Goal: Task Accomplishment & Management: Manage account settings

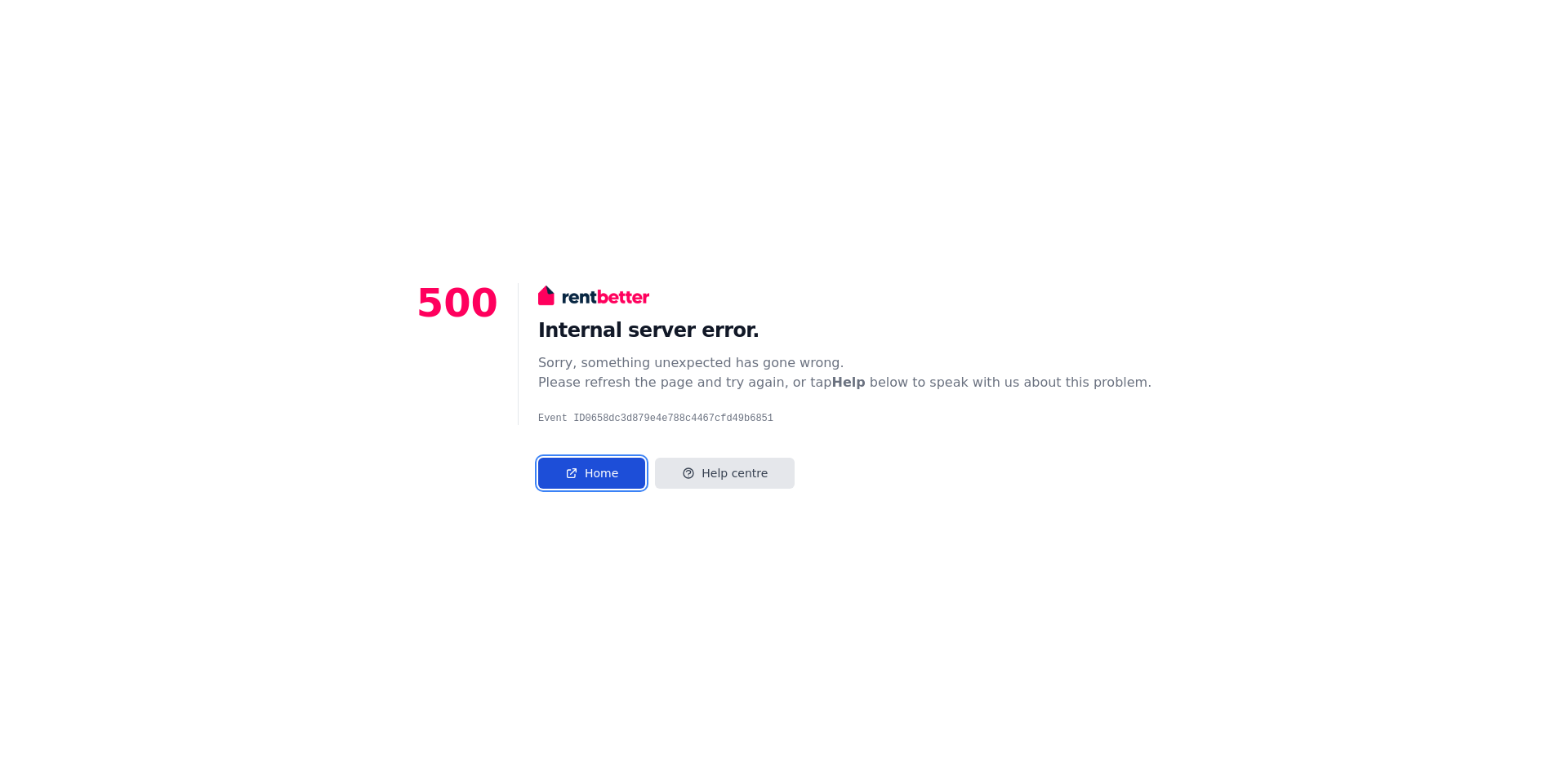
click at [631, 467] on link "Home" at bounding box center [592, 473] width 107 height 31
click at [642, 474] on link "Home" at bounding box center [592, 473] width 107 height 31
